Goal: Task Accomplishment & Management: Manage account settings

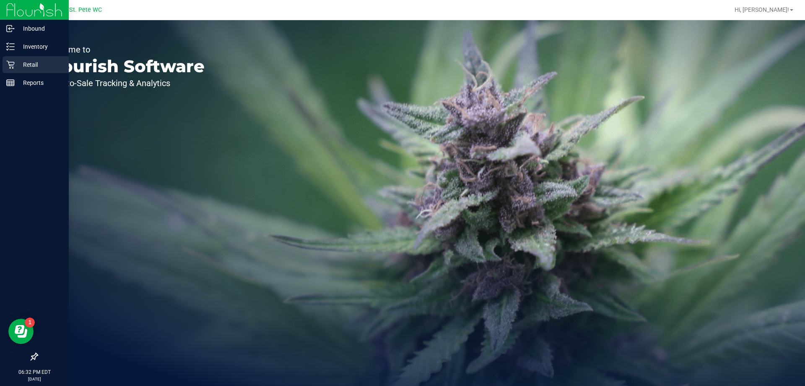
click at [14, 60] on div "Retail" at bounding box center [36, 64] width 66 height 17
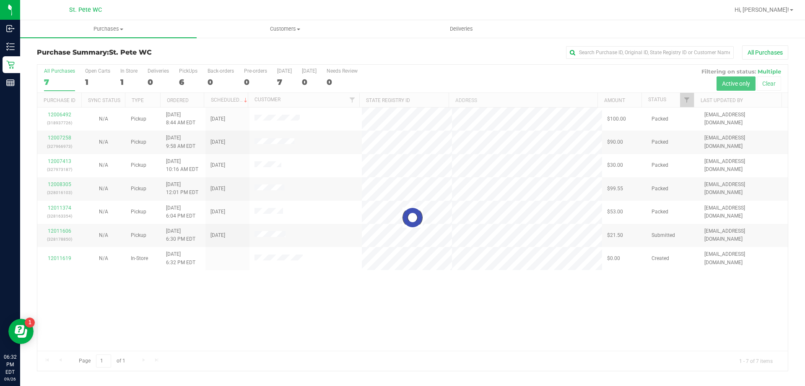
click at [63, 260] on div at bounding box center [412, 218] width 751 height 306
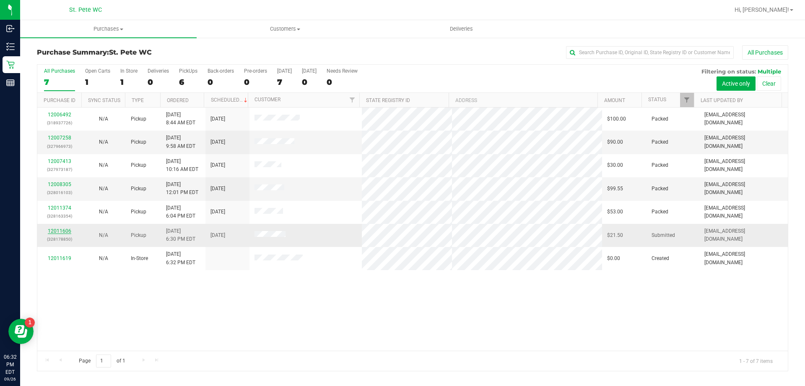
click at [56, 233] on link "12011606" at bounding box center [59, 231] width 23 height 6
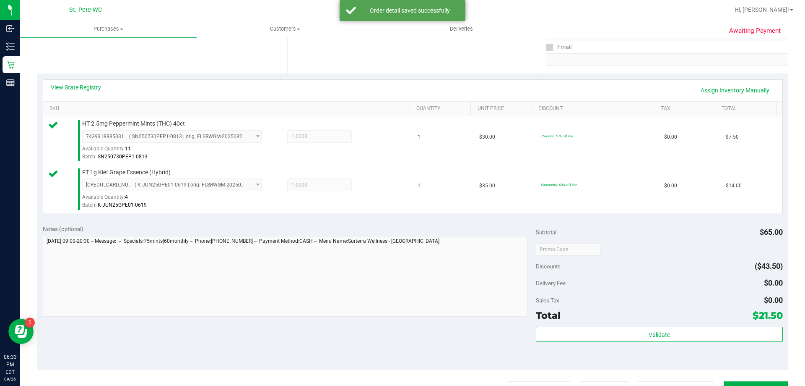
scroll to position [168, 0]
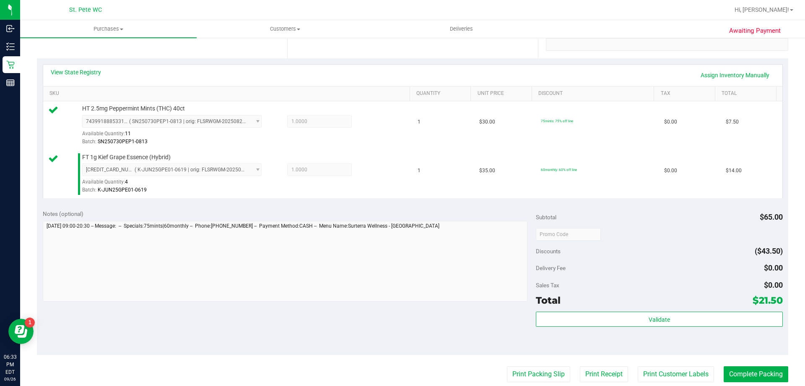
click at [689, 307] on div "Subtotal $65.00 Discounts ($43.50) Delivery Fee $0.00 Sales Tax $0.00 Total $21…" at bounding box center [659, 279] width 247 height 140
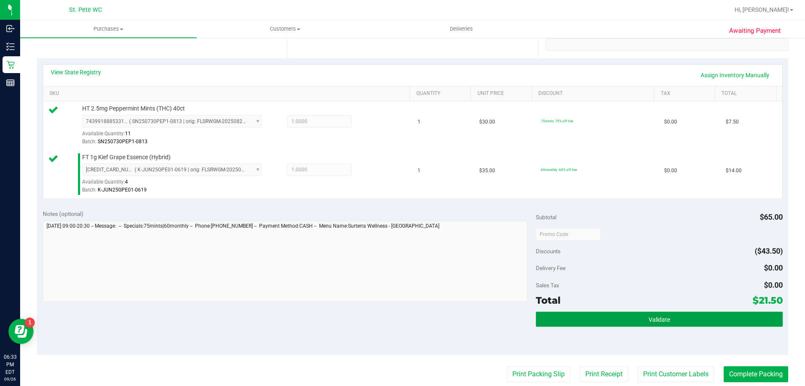
click at [689, 312] on button "Validate" at bounding box center [659, 318] width 247 height 15
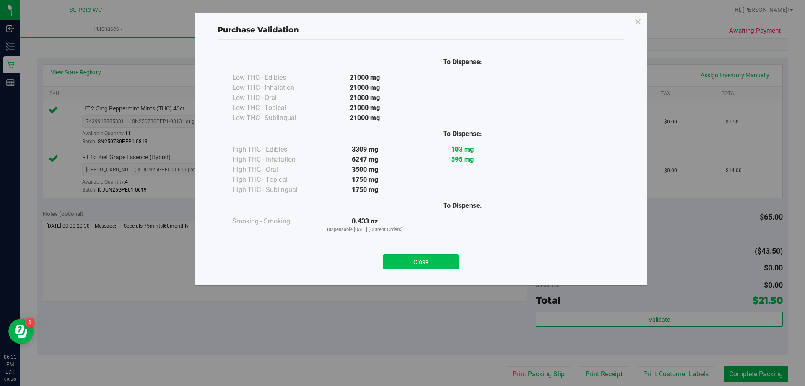
click at [437, 268] on button "Close" at bounding box center [421, 261] width 76 height 15
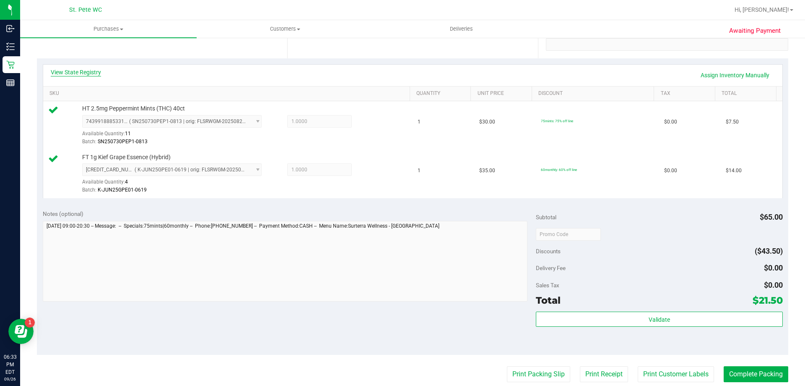
click at [54, 73] on link "View State Registry" at bounding box center [76, 72] width 50 height 8
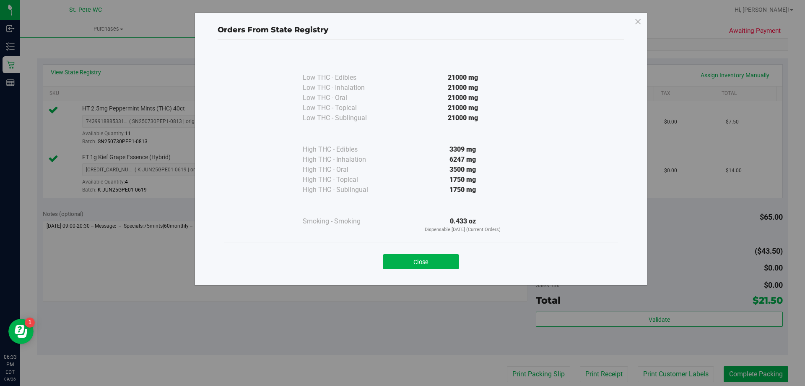
click at [432, 273] on div "Close" at bounding box center [421, 259] width 394 height 34
click at [431, 262] on button "Close" at bounding box center [421, 261] width 76 height 15
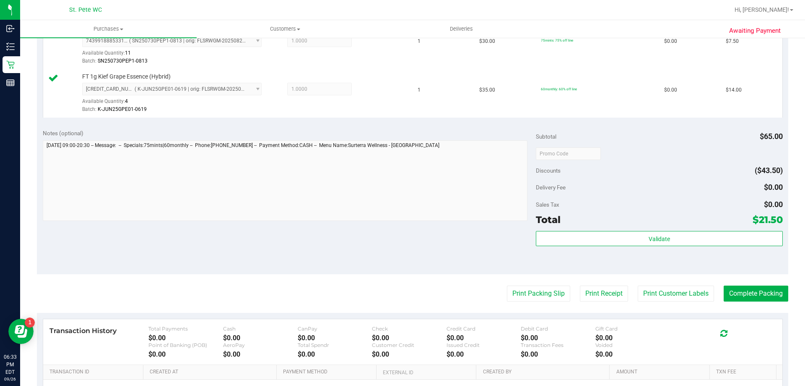
scroll to position [252, 0]
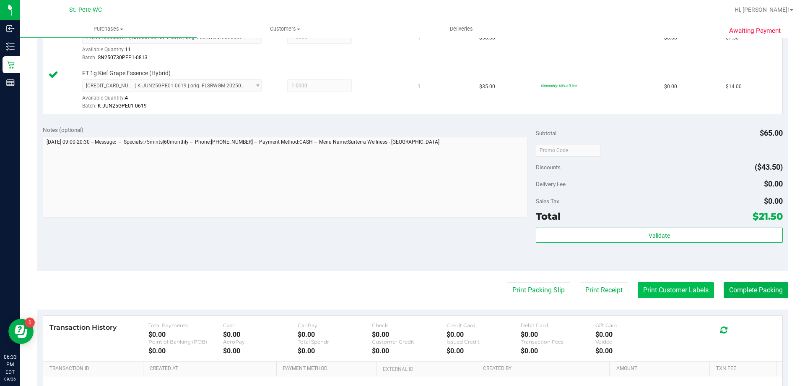
click at [685, 295] on button "Print Customer Labels" at bounding box center [676, 290] width 76 height 16
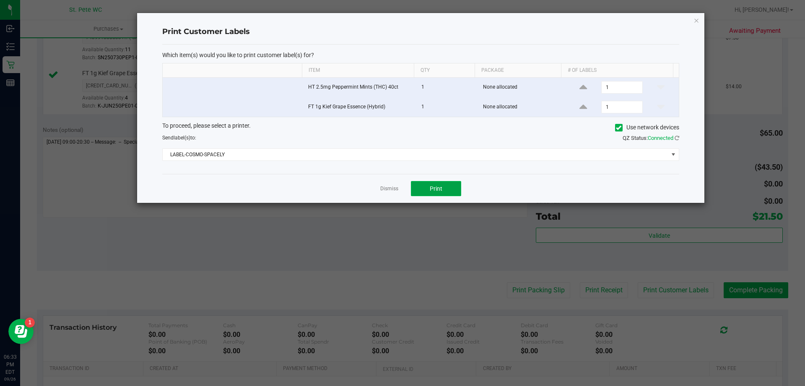
click at [442, 185] on span "Print" at bounding box center [436, 188] width 13 height 7
click at [391, 187] on link "Dismiss" at bounding box center [389, 188] width 18 height 7
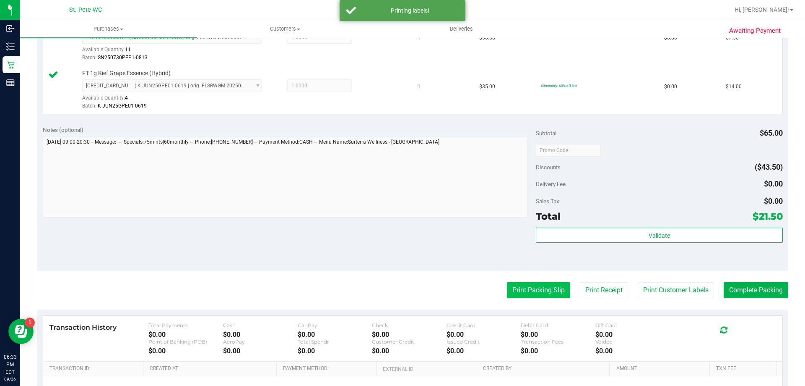
click at [521, 291] on button "Print Packing Slip" at bounding box center [538, 290] width 63 height 16
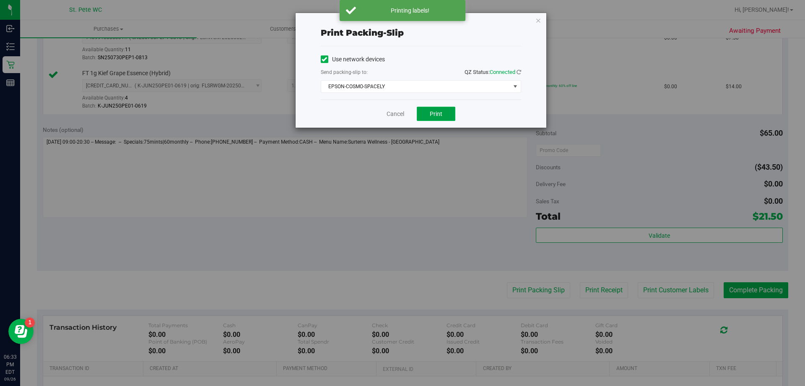
click at [429, 115] on button "Print" at bounding box center [436, 114] width 39 height 14
click at [387, 133] on div "Print packing-slip Use network devices Send packing-slip to: QZ Status: Connect…" at bounding box center [406, 193] width 812 height 386
click at [391, 117] on link "Cancel" at bounding box center [396, 113] width 18 height 9
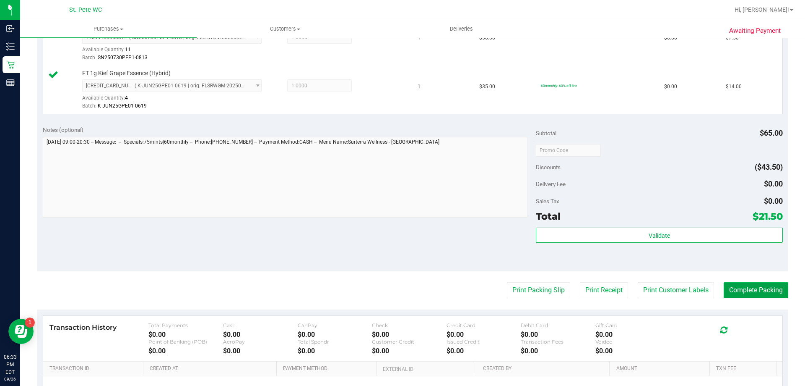
click at [740, 295] on button "Complete Packing" at bounding box center [756, 290] width 65 height 16
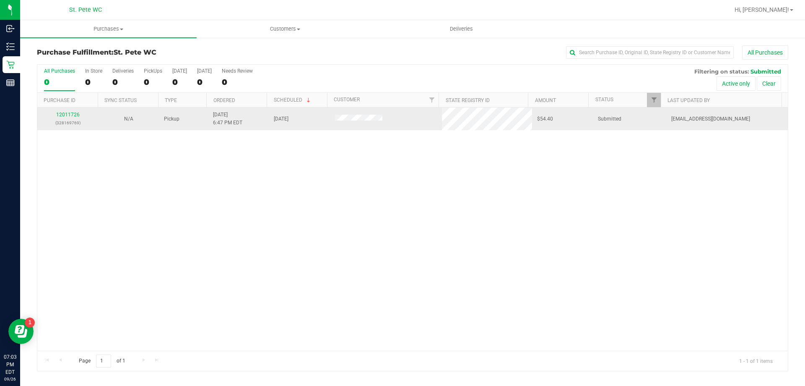
click at [65, 110] on td "12011726 (328169769)" at bounding box center [67, 118] width 61 height 23
click at [65, 113] on link "12011726" at bounding box center [67, 115] width 23 height 6
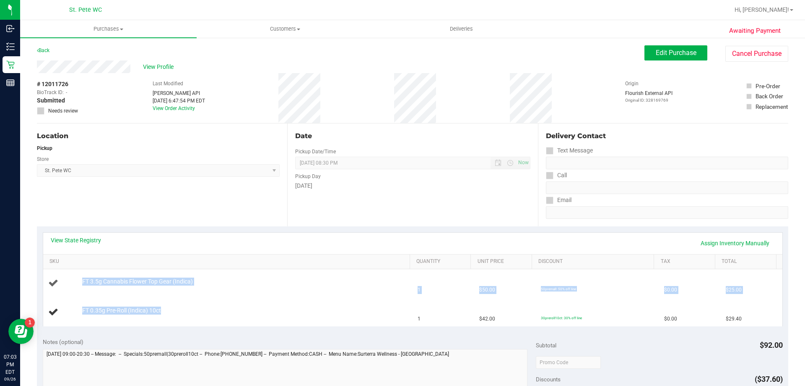
drag, startPoint x: 160, startPoint y: 310, endPoint x: 83, endPoint y: 276, distance: 84.2
click at [83, 276] on tbody "FT 3.5g Cannabis Flower Top Gear (Indica) 1 $50.00 50premall: 50% off line $0.0…" at bounding box center [413, 297] width 740 height 57
click at [140, 282] on span "FT 3.5g Cannabis Flower Top Gear (Indica)" at bounding box center [137, 281] width 111 height 8
